Goal: Navigation & Orientation: Find specific page/section

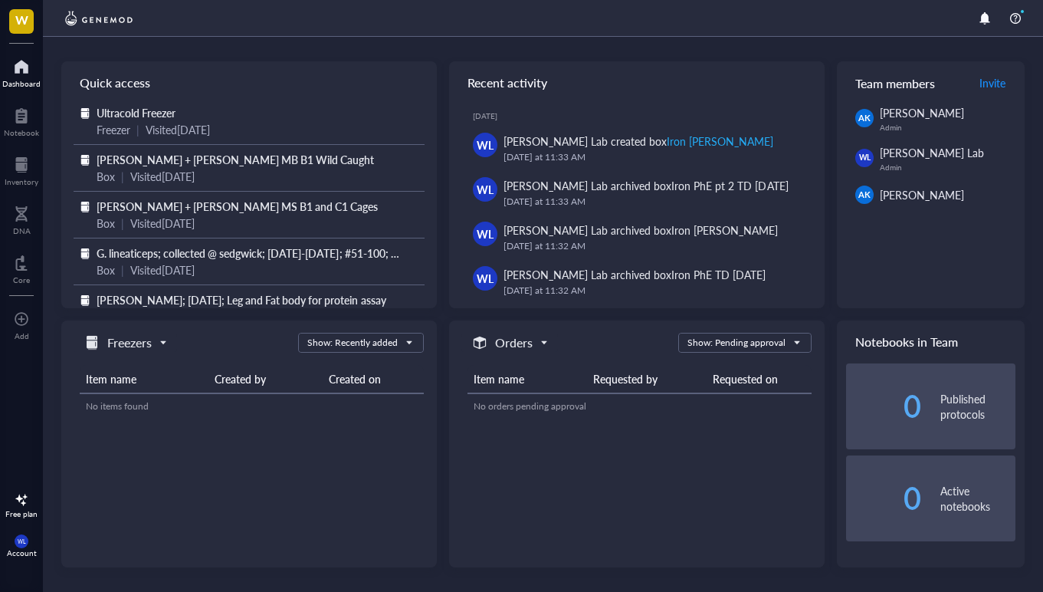
click at [23, 58] on div at bounding box center [21, 66] width 38 height 25
click at [24, 69] on div at bounding box center [21, 66] width 38 height 25
click at [13, 107] on div at bounding box center [21, 115] width 35 height 25
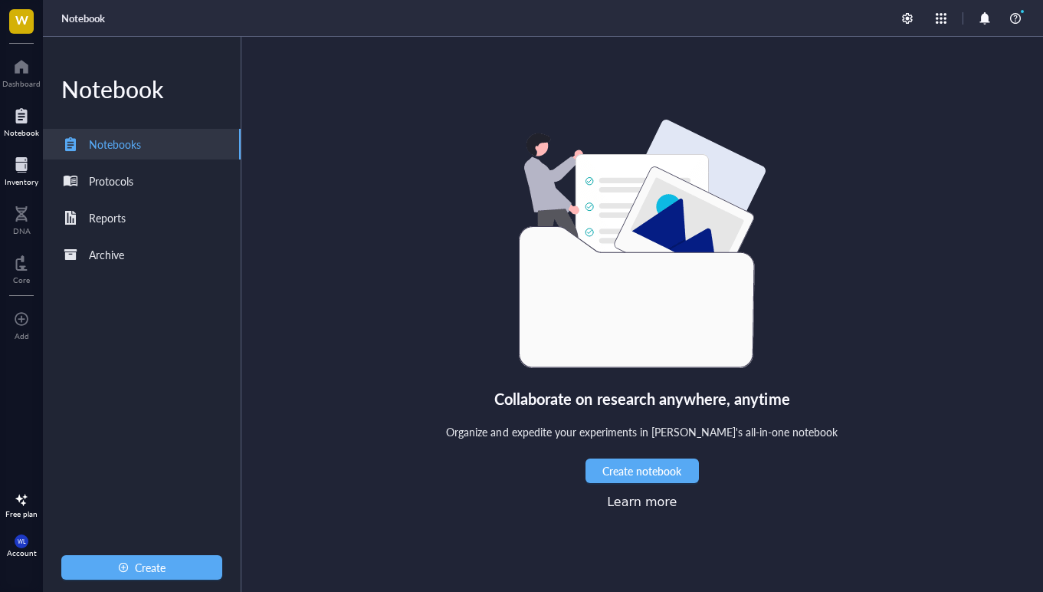
click at [28, 162] on div at bounding box center [22, 165] width 34 height 25
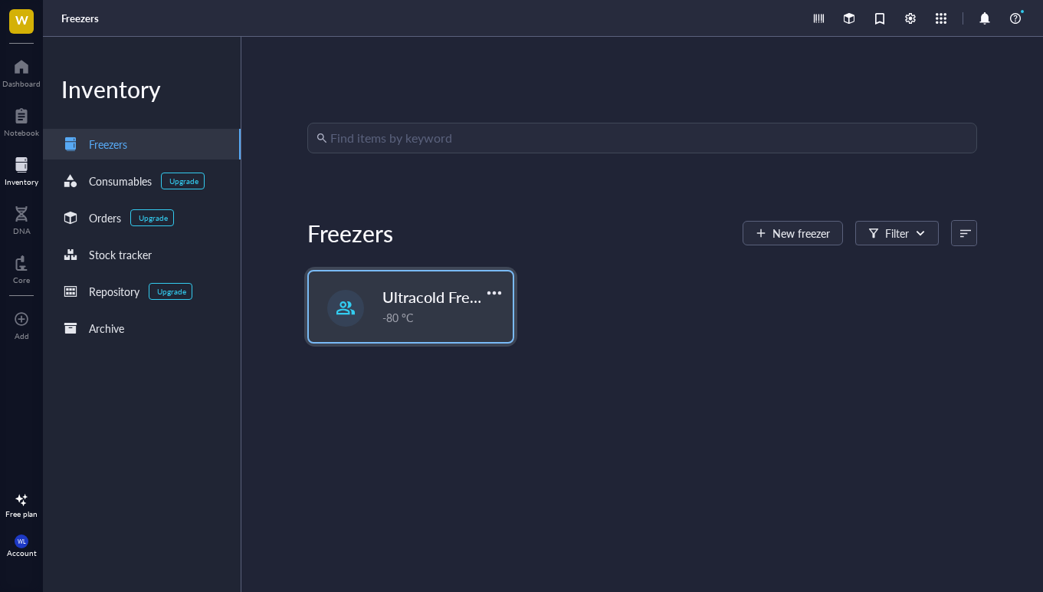
click at [426, 303] on span "Ultracold Freezer Fall 2025" at bounding box center [474, 296] width 184 height 21
